Goal: Find specific page/section: Find specific page/section

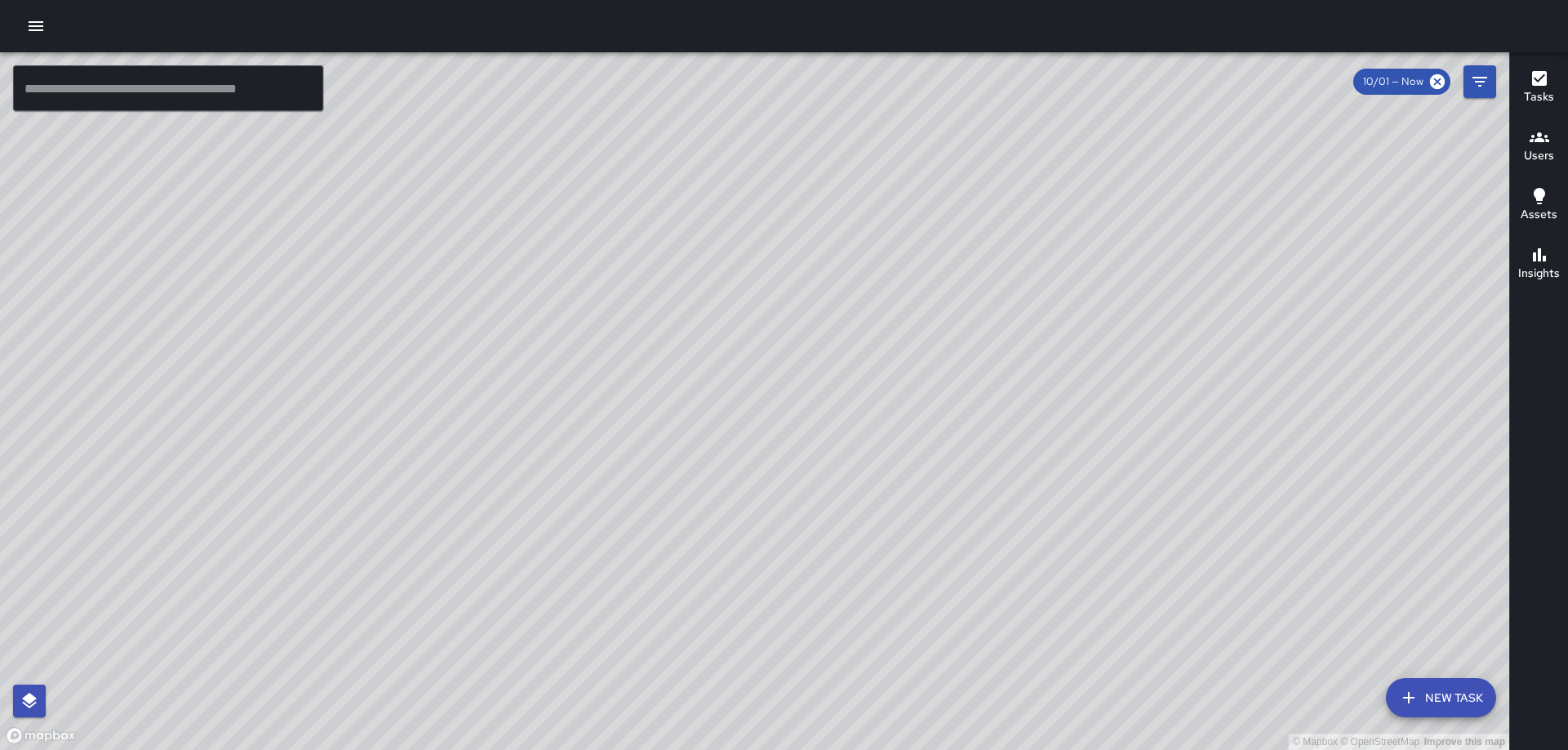
scroll to position [3943, 0]
drag, startPoint x: 718, startPoint y: 242, endPoint x: 668, endPoint y: 490, distance: 253.0
click at [671, 490] on div "© Mapbox © OpenStreetMap Improve this map" at bounding box center [755, 401] width 1509 height 698
drag, startPoint x: 717, startPoint y: 412, endPoint x: 617, endPoint y: 509, distance: 139.3
click at [617, 509] on div "© Mapbox © OpenStreetMap Improve this map" at bounding box center [755, 401] width 1509 height 698
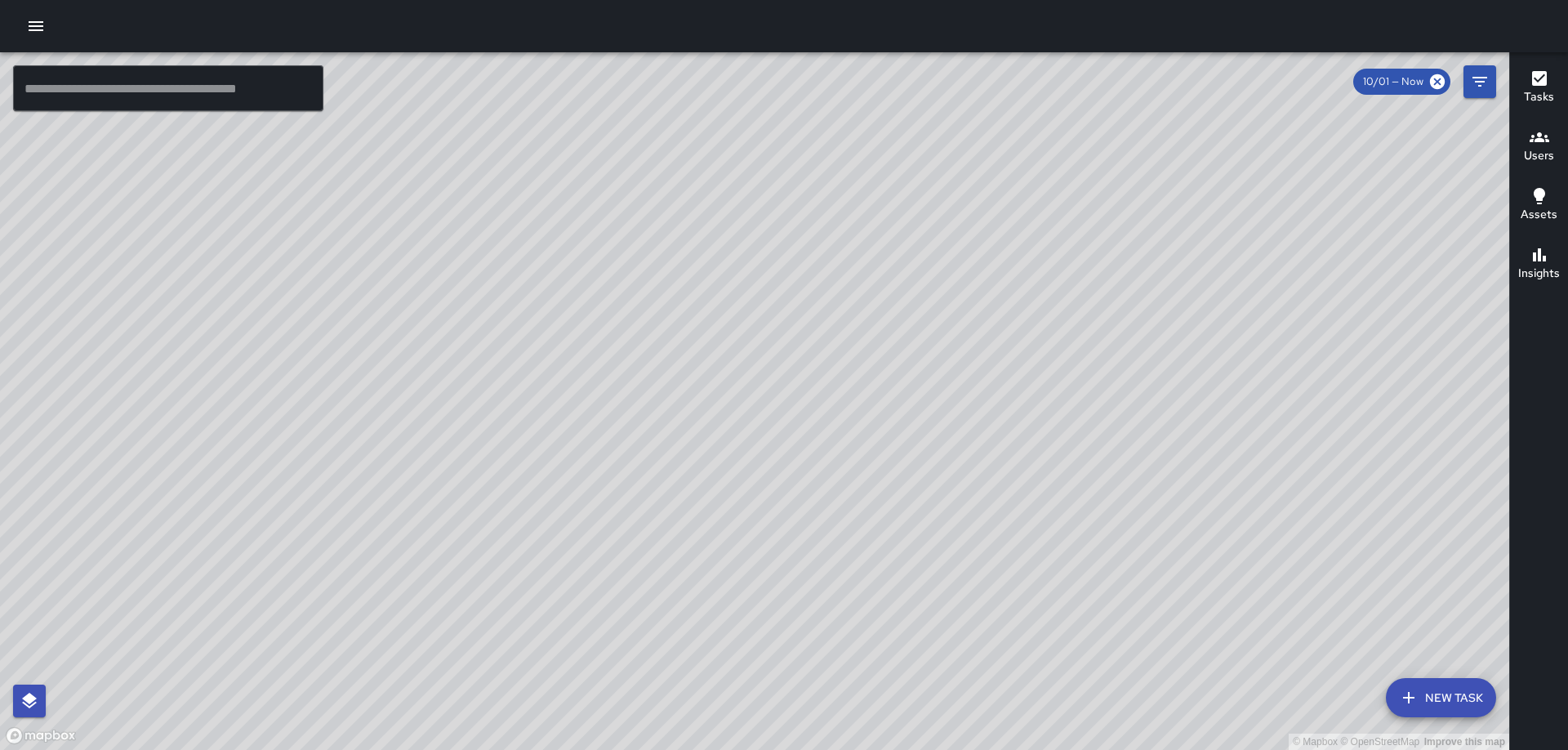
drag, startPoint x: 598, startPoint y: 492, endPoint x: 524, endPoint y: 471, distance: 76.9
click at [524, 471] on div "© Mapbox © OpenStreetMap Improve this map" at bounding box center [755, 401] width 1509 height 698
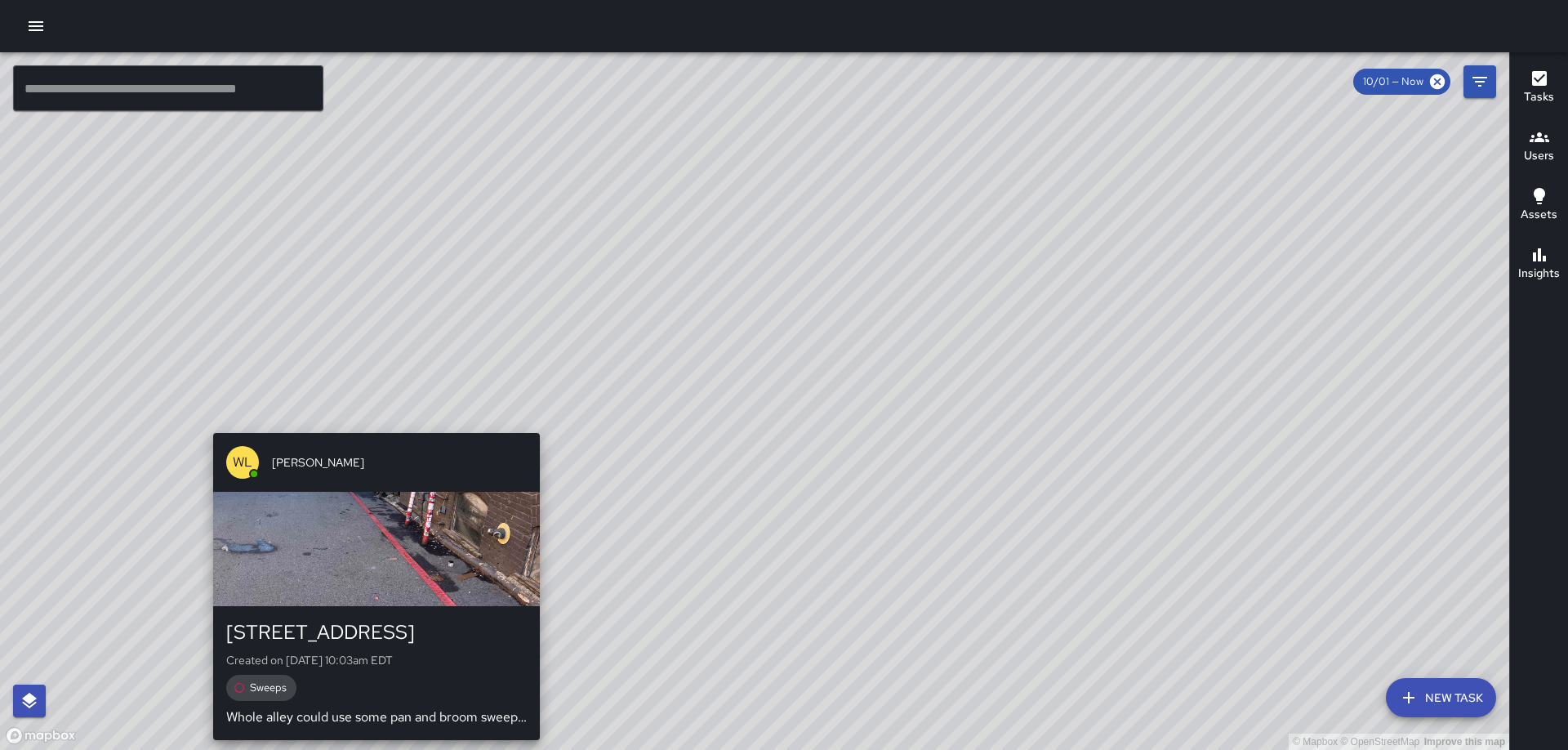
click at [369, 422] on div "© Mapbox © OpenStreetMap Improve this map [PERSON_NAME] [STREET_ADDRESS] Create…" at bounding box center [755, 401] width 1509 height 698
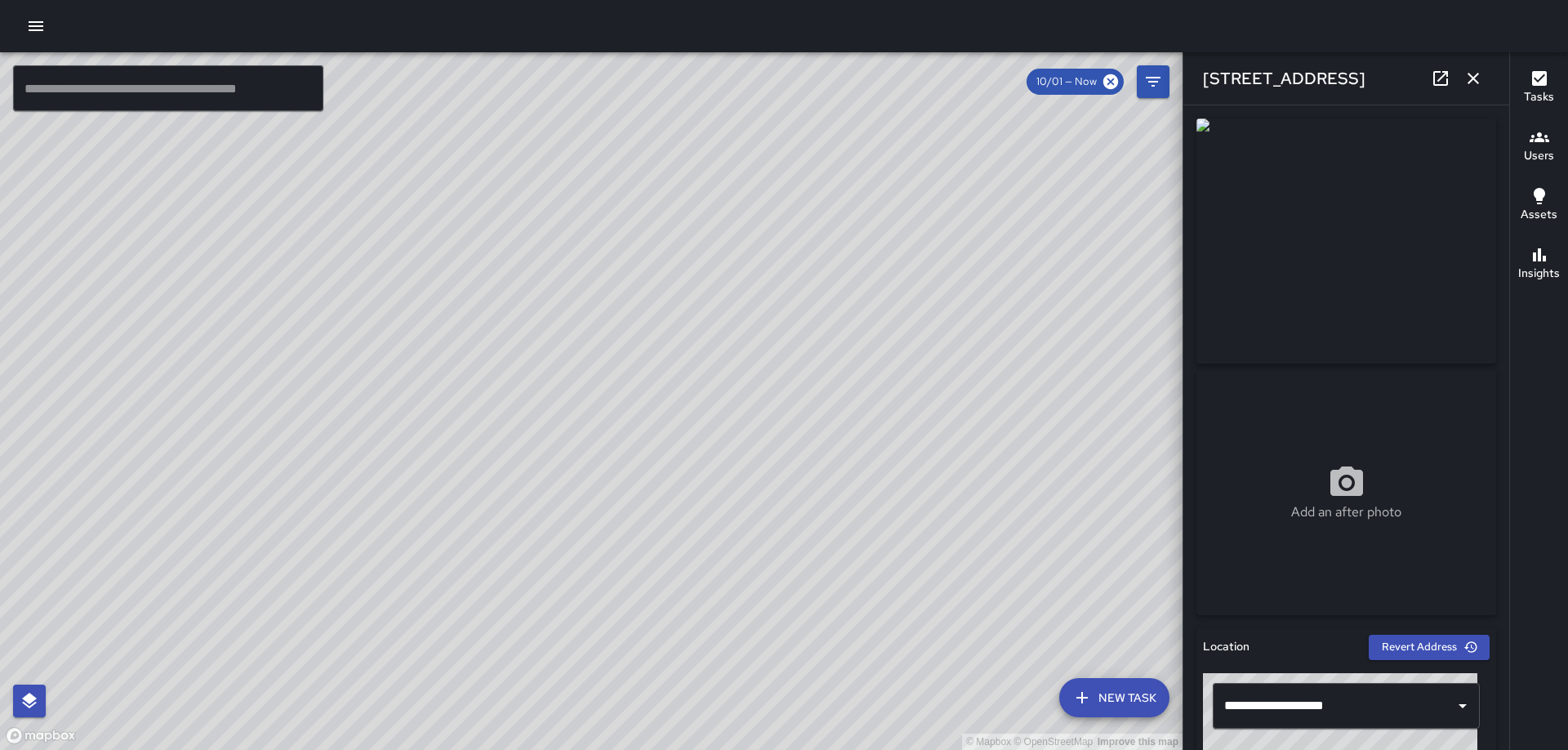
drag, startPoint x: 752, startPoint y: 441, endPoint x: 569, endPoint y: 434, distance: 183.1
click at [569, 434] on div "© Mapbox © OpenStreetMap Improve this map" at bounding box center [591, 401] width 1183 height 698
drag, startPoint x: 650, startPoint y: 411, endPoint x: 597, endPoint y: 409, distance: 53.0
click at [599, 409] on div "© Mapbox © OpenStreetMap Improve this map" at bounding box center [591, 401] width 1183 height 698
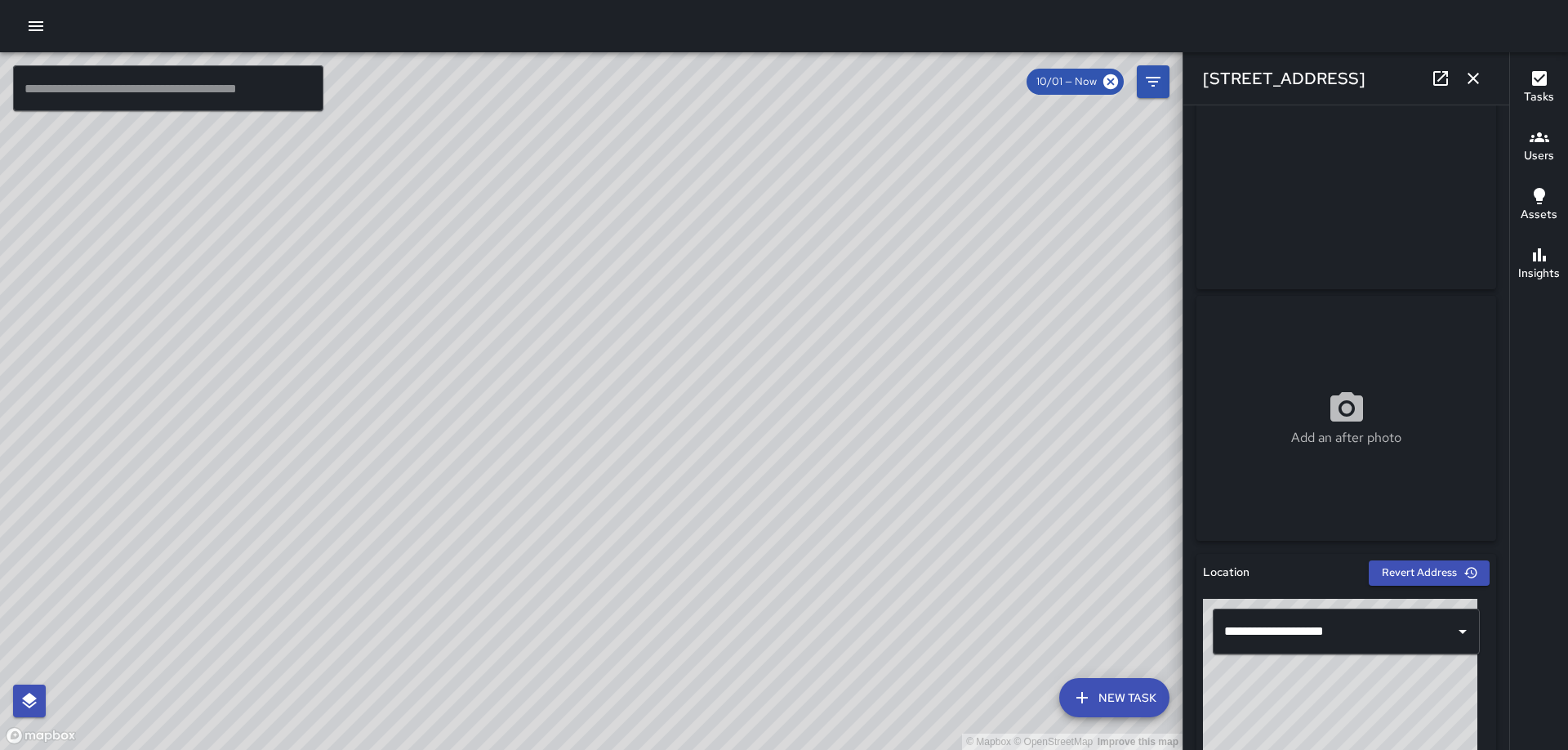
scroll to position [0, 0]
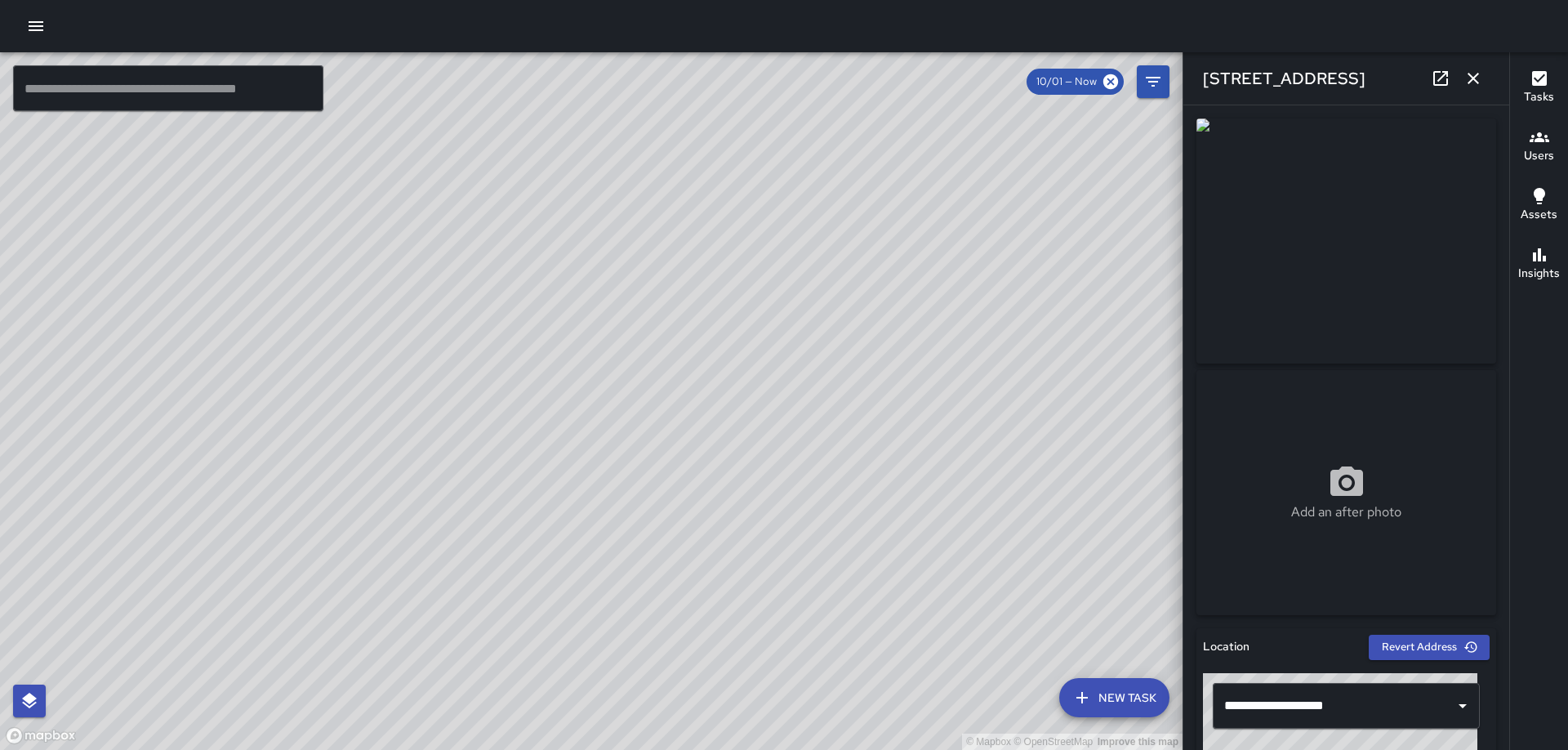
click at [1241, 228] on img at bounding box center [1347, 241] width 300 height 245
click at [1433, 84] on icon at bounding box center [1441, 78] width 20 height 20
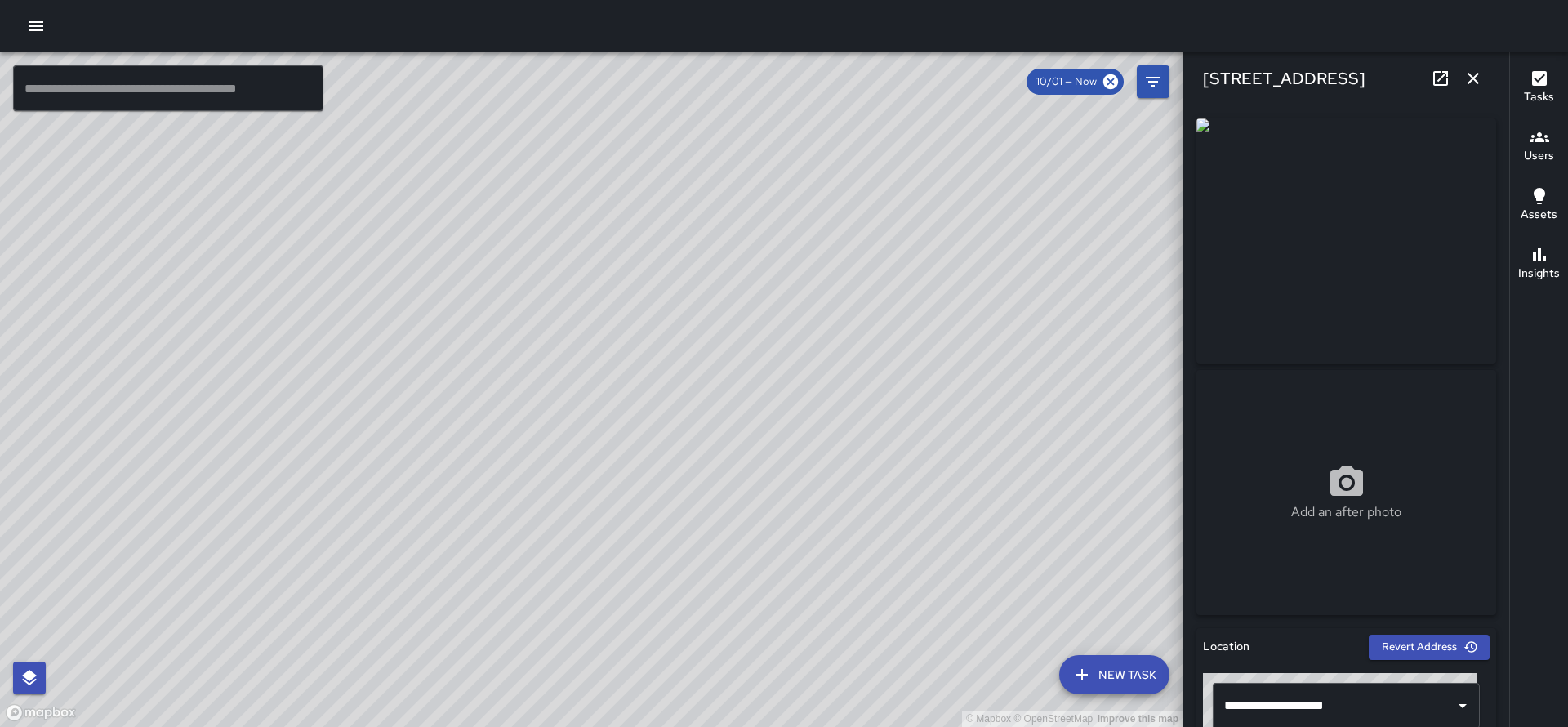
drag, startPoint x: 383, startPoint y: 267, endPoint x: 453, endPoint y: 206, distance: 92.8
click at [453, 206] on div "© Mapbox © OpenStreetMap Improve this map" at bounding box center [591, 389] width 1183 height 675
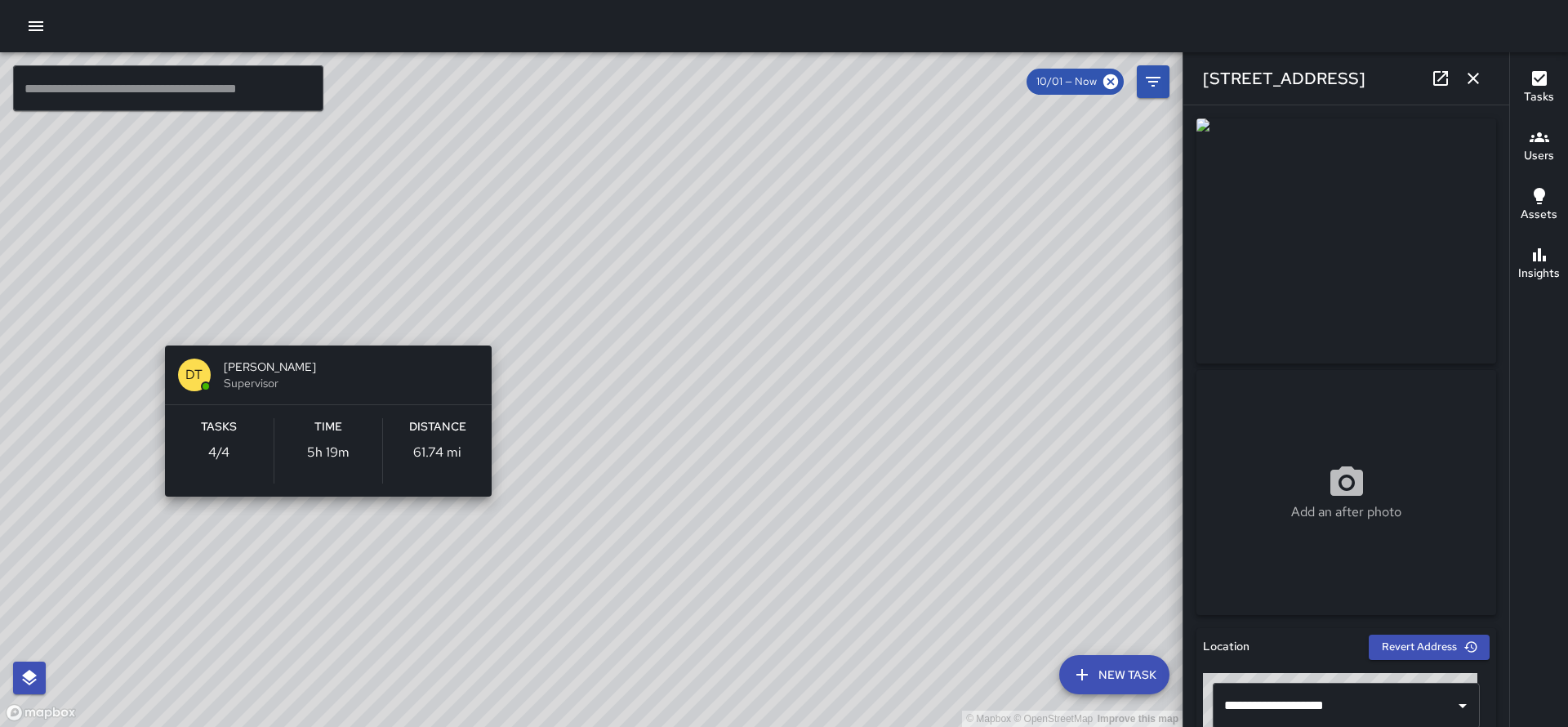
click at [320, 321] on div "© Mapbox © OpenStreetMap Improve this map DT [PERSON_NAME] Supervisor Tasks 4 /…" at bounding box center [591, 389] width 1183 height 675
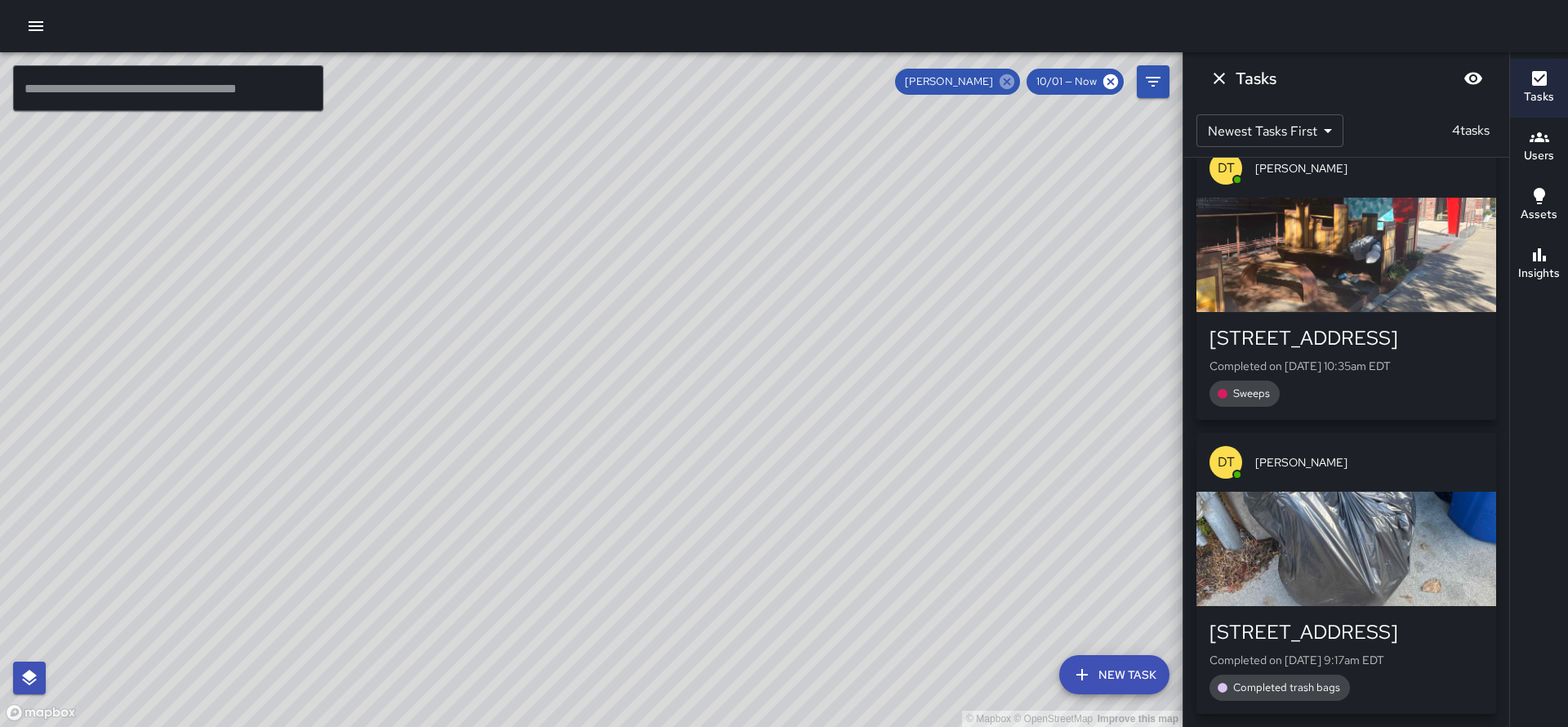
click at [1004, 83] on icon at bounding box center [1006, 81] width 14 height 14
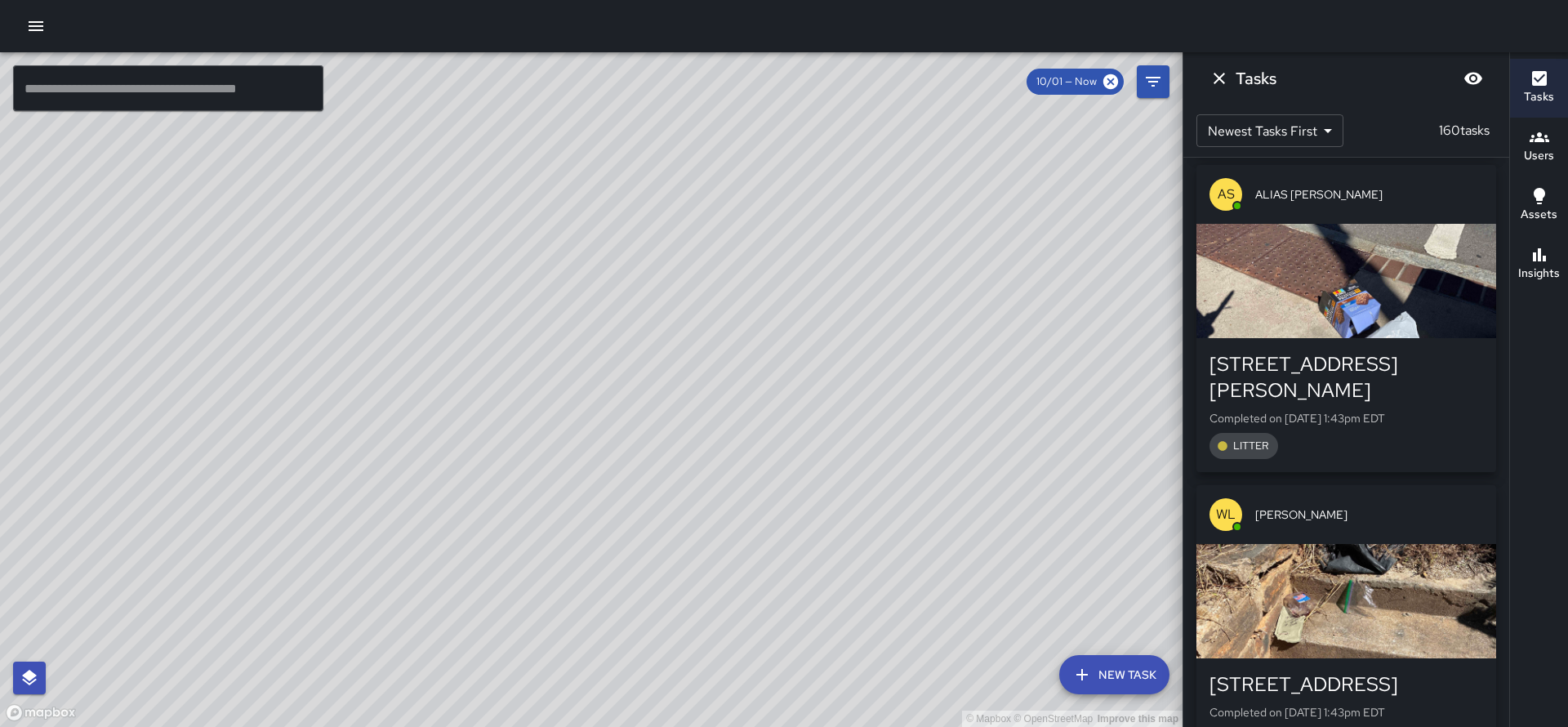
drag, startPoint x: 716, startPoint y: 296, endPoint x: 802, endPoint y: 91, distance: 222.3
click at [801, 91] on div "© Mapbox © OpenStreetMap Improve this map" at bounding box center [591, 389] width 1183 height 675
drag, startPoint x: 560, startPoint y: 439, endPoint x: 749, endPoint y: 173, distance: 326.3
click at [749, 173] on div "© Mapbox © OpenStreetMap Improve this map" at bounding box center [591, 389] width 1183 height 675
drag, startPoint x: 607, startPoint y: 424, endPoint x: 732, endPoint y: 237, distance: 224.9
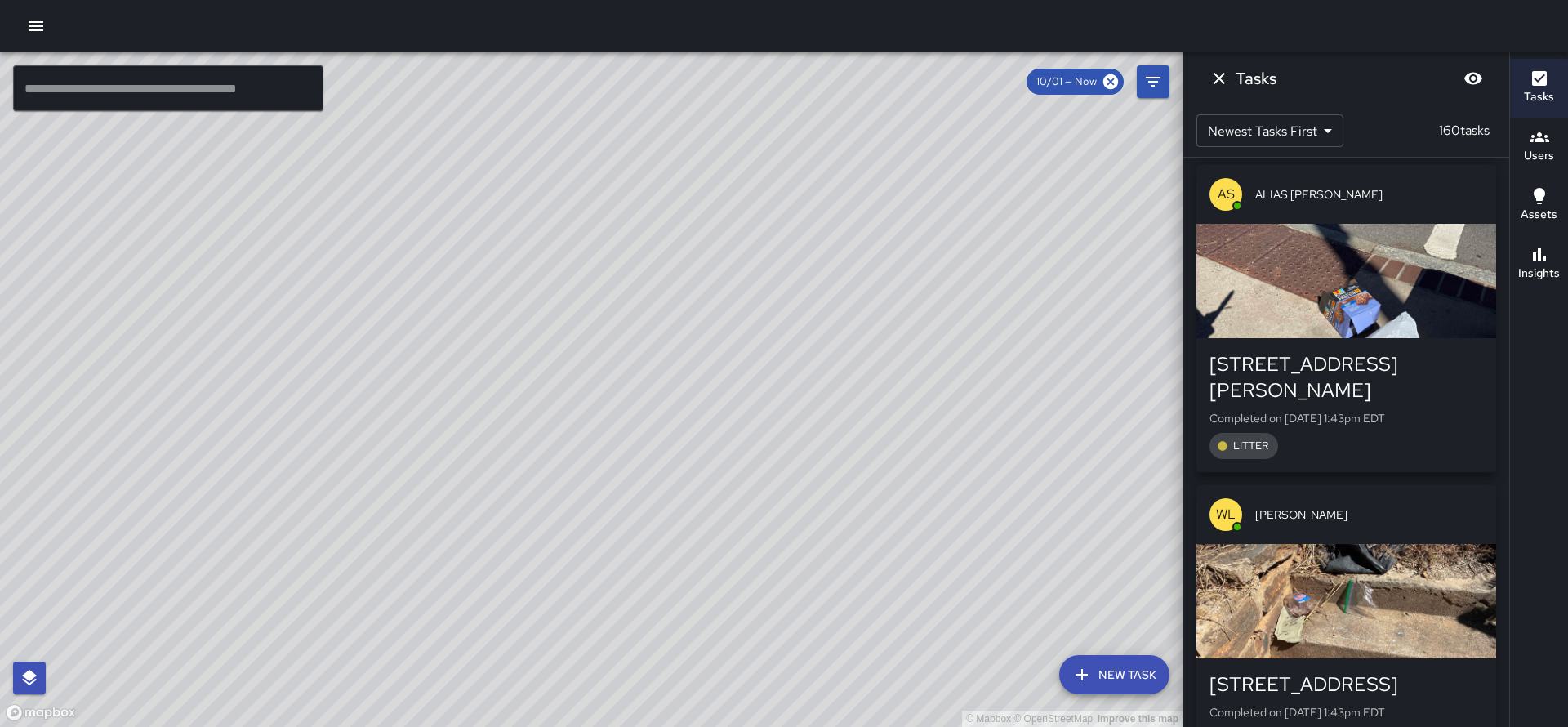
click at [732, 237] on div "© Mapbox © OpenStreetMap Improve this map" at bounding box center [591, 389] width 1183 height 675
drag, startPoint x: 598, startPoint y: 326, endPoint x: 192, endPoint y: 410, distance: 414.6
click at [192, 410] on div "© Mapbox © OpenStreetMap Improve this map" at bounding box center [591, 389] width 1183 height 675
drag, startPoint x: 393, startPoint y: 436, endPoint x: 706, endPoint y: 686, distance: 400.6
click at [719, 696] on div "© Mapbox © OpenStreetMap Improve this map" at bounding box center [591, 389] width 1183 height 675
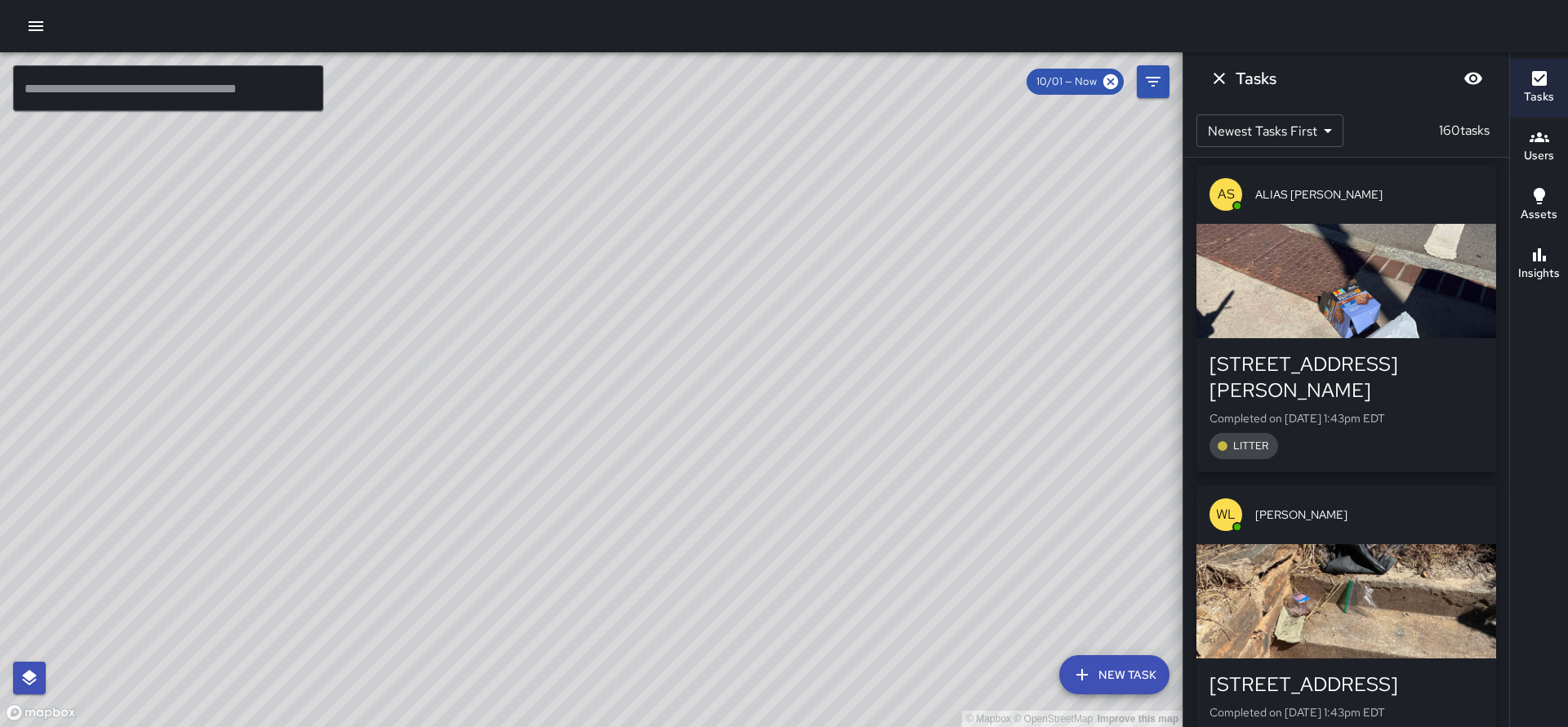
drag, startPoint x: 636, startPoint y: 381, endPoint x: 612, endPoint y: 482, distance: 103.8
click at [612, 482] on div "© Mapbox © OpenStreetMap Improve this map" at bounding box center [591, 389] width 1183 height 675
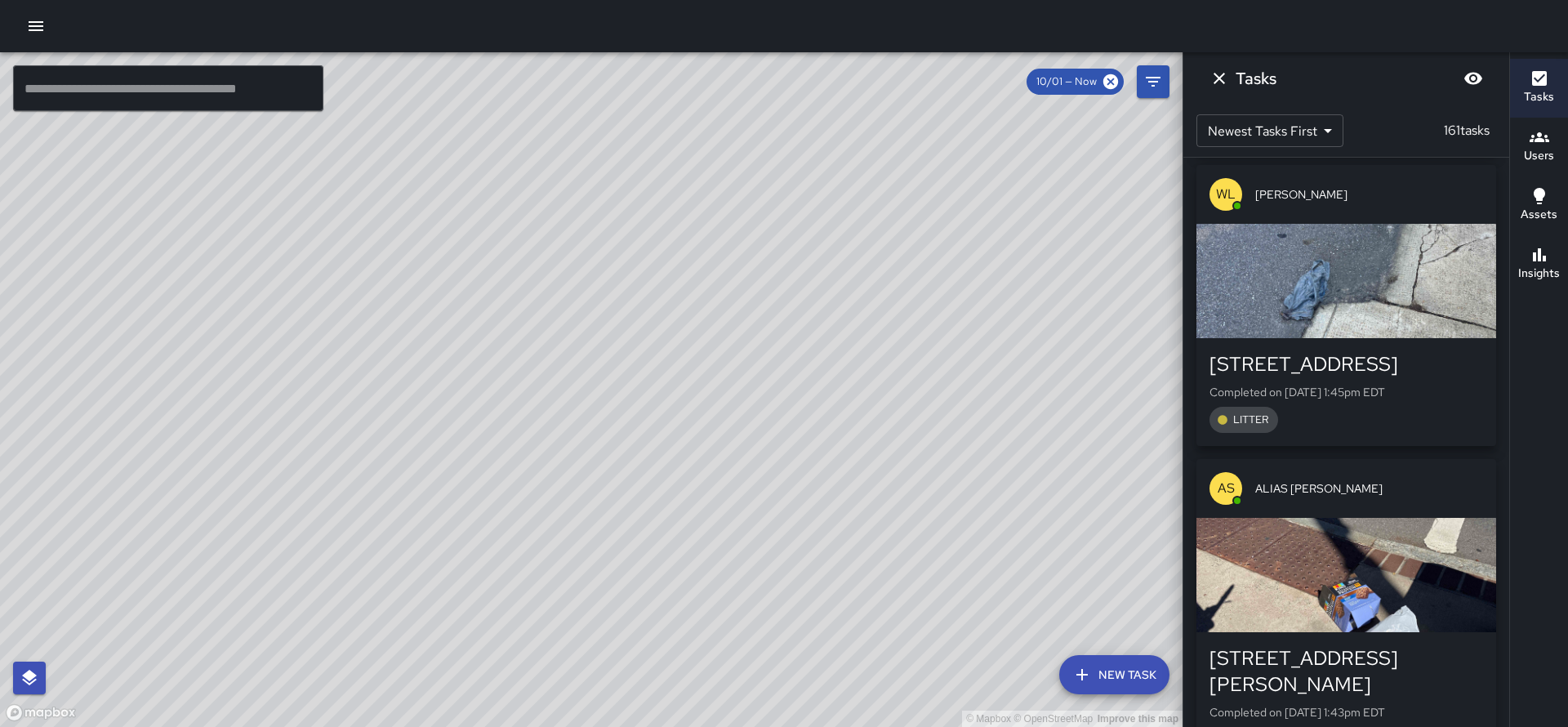
drag, startPoint x: 917, startPoint y: 475, endPoint x: 627, endPoint y: 645, distance: 336.2
click at [627, 646] on div "© Mapbox © OpenStreetMap Improve this map" at bounding box center [591, 389] width 1183 height 675
drag, startPoint x: 564, startPoint y: 268, endPoint x: 695, endPoint y: 226, distance: 137.6
click at [695, 226] on div "© Mapbox © OpenStreetMap Improve this map" at bounding box center [591, 389] width 1183 height 675
drag, startPoint x: 695, startPoint y: 226, endPoint x: 677, endPoint y: 269, distance: 46.6
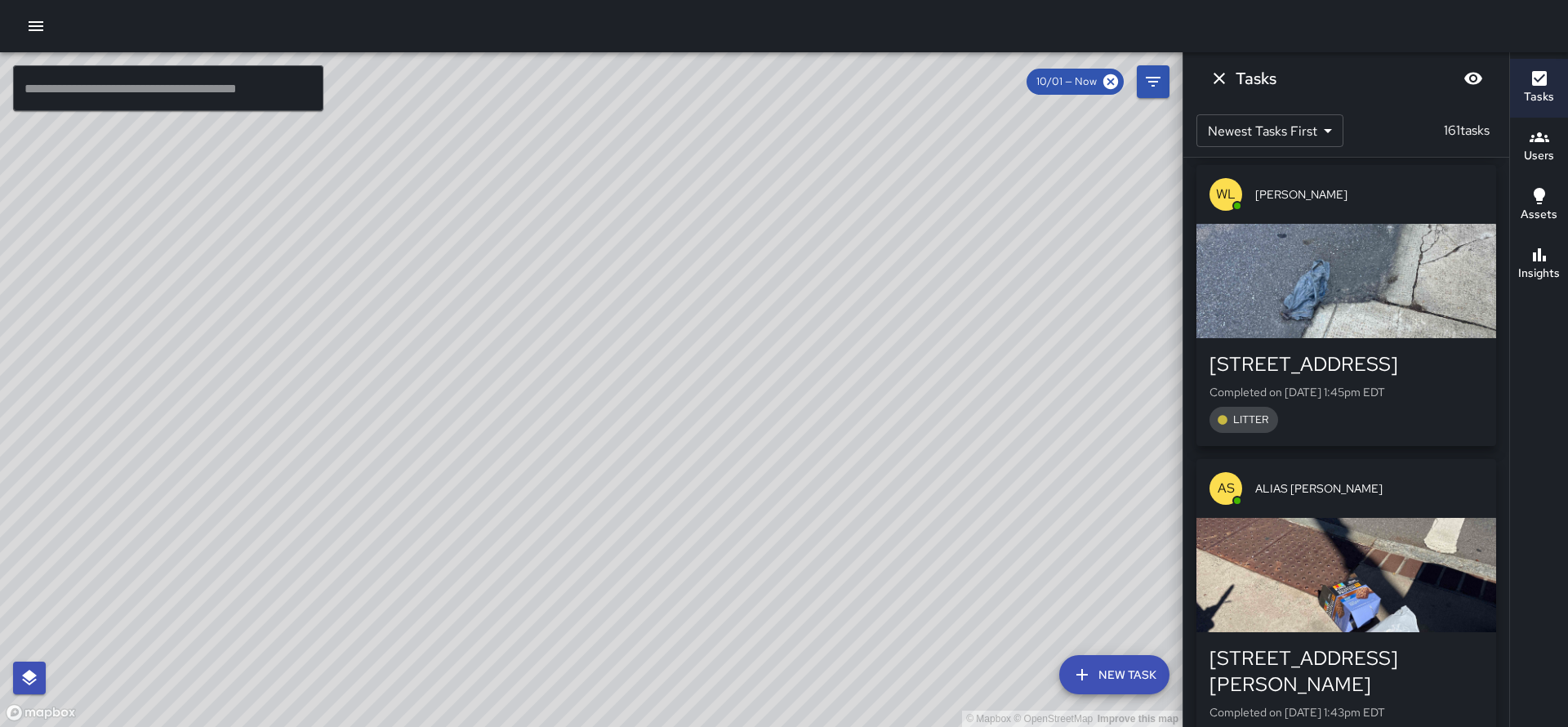
click at [677, 269] on div "© Mapbox © OpenStreetMap Improve this map" at bounding box center [591, 389] width 1183 height 675
drag, startPoint x: 662, startPoint y: 284, endPoint x: 576, endPoint y: 302, distance: 87.9
click at [608, 306] on div "© Mapbox © OpenStreetMap Improve this map" at bounding box center [591, 389] width 1183 height 675
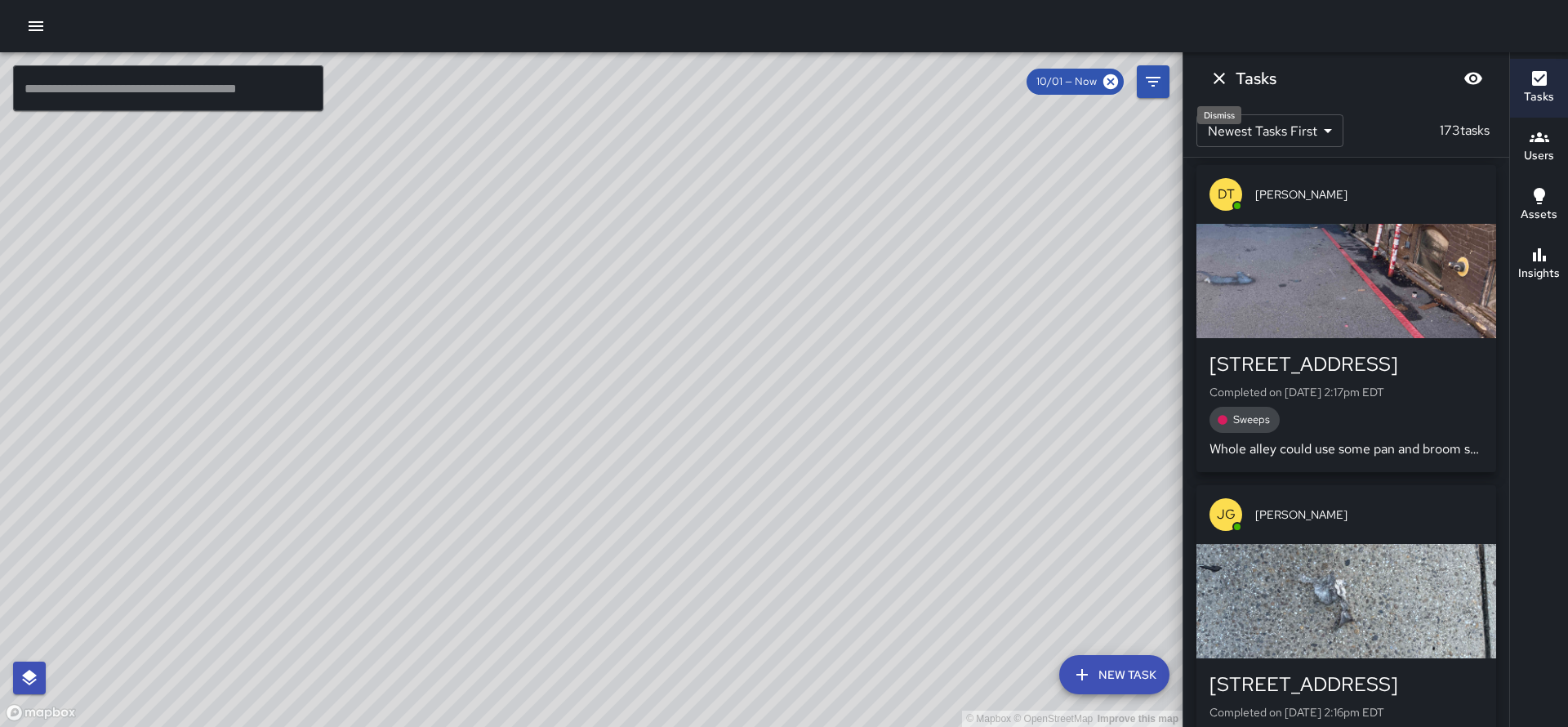
click at [1227, 82] on icon "Dismiss" at bounding box center [1220, 78] width 20 height 20
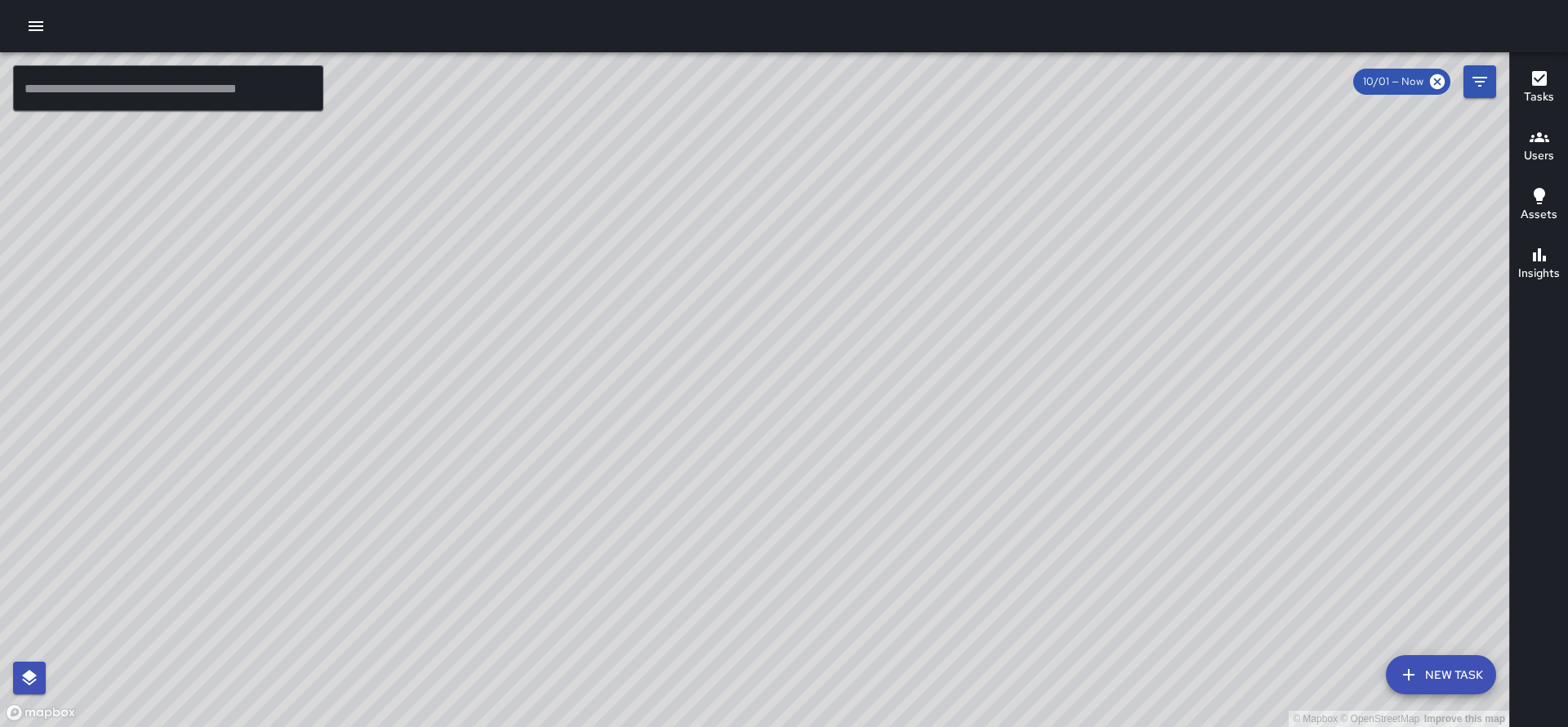
drag, startPoint x: 986, startPoint y: 540, endPoint x: 1011, endPoint y: 217, distance: 324.0
click at [1011, 217] on div "© Mapbox © OpenStreetMap Improve this map" at bounding box center [755, 389] width 1509 height 675
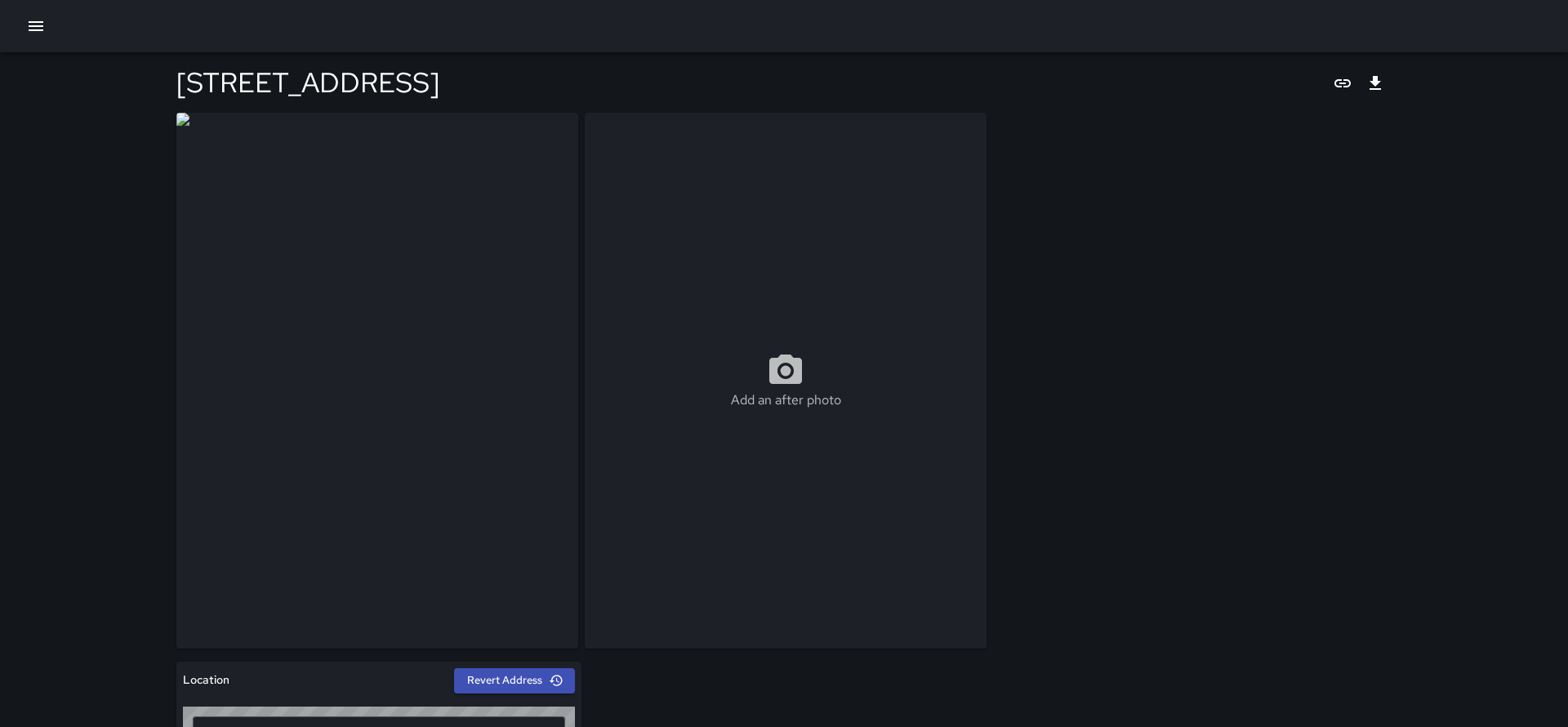
type input "**********"
drag, startPoint x: 1167, startPoint y: 249, endPoint x: 1167, endPoint y: 237, distance: 12.0
